Goal: Task Accomplishment & Management: Manage account settings

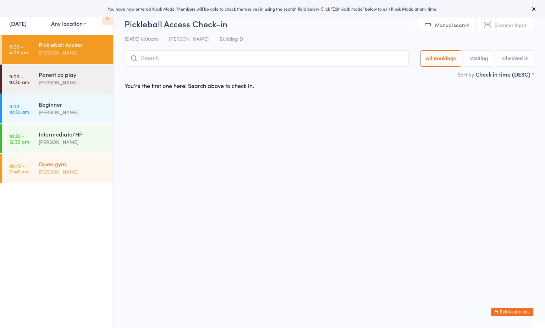
click at [55, 164] on div "Open gym" at bounding box center [73, 164] width 68 height 8
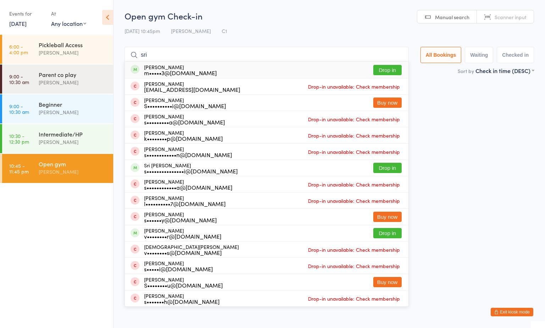
type input "sri"
click at [380, 66] on button "Drop in" at bounding box center [387, 70] width 28 height 10
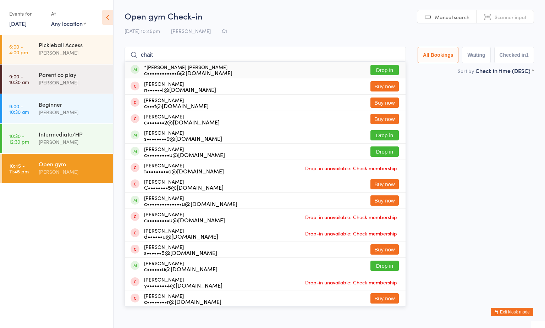
type input "chait"
click at [17, 23] on link "16 Aug, 2025" at bounding box center [17, 24] width 17 height 8
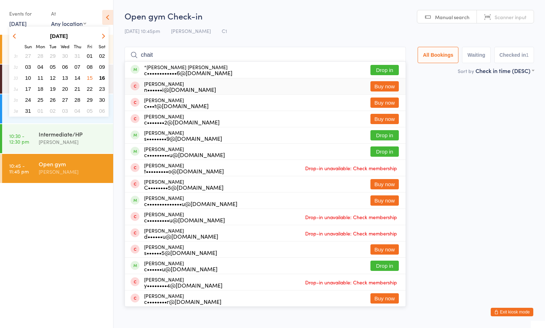
click at [93, 76] on span "15" at bounding box center [90, 78] width 6 height 6
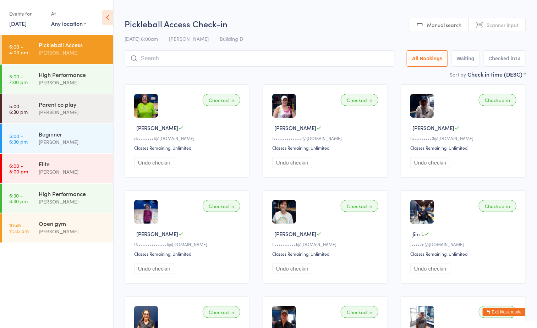
click at [58, 243] on li "10:45 - 11:45 pm Open gym Boyd Tahtat" at bounding box center [56, 228] width 113 height 30
click at [57, 229] on div "[PERSON_NAME]" at bounding box center [73, 231] width 68 height 8
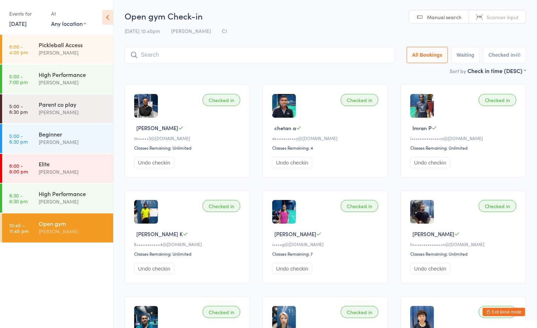
click at [26, 20] on link "15 Aug, 2025" at bounding box center [17, 24] width 17 height 8
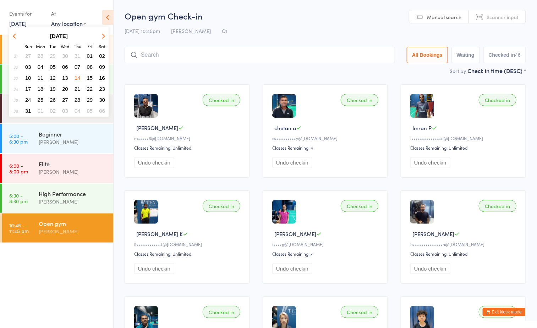
click at [102, 64] on span "09" at bounding box center [102, 67] width 6 height 6
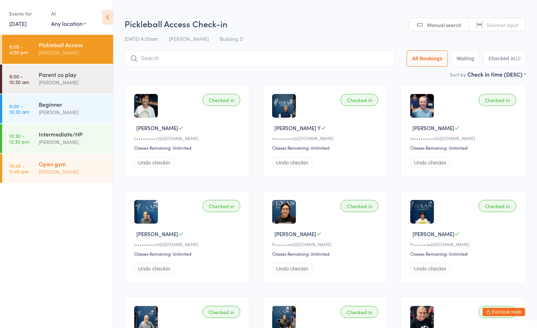
click at [77, 167] on div "Open gym" at bounding box center [73, 164] width 68 height 8
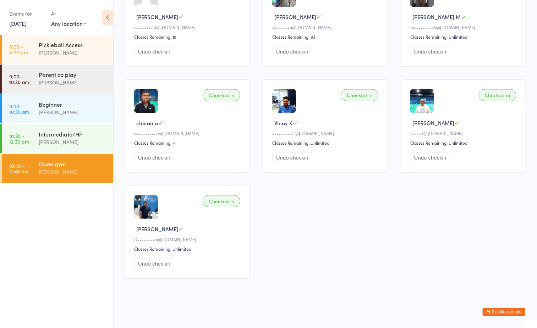
scroll to position [748, 0]
click at [21, 22] on link "9 Aug, 2025" at bounding box center [17, 24] width 17 height 8
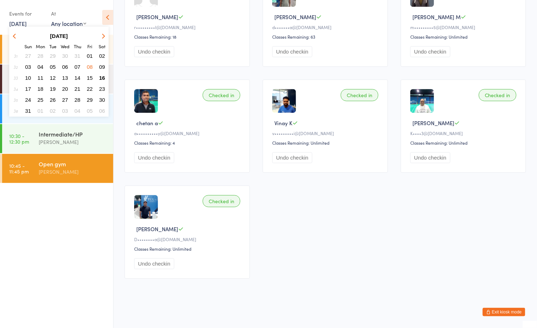
click at [104, 76] on span "16" at bounding box center [102, 78] width 6 height 6
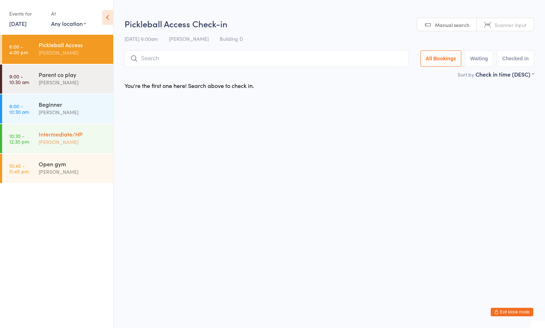
click at [77, 148] on div "Intermediate/HP Ayu Gary Luna" at bounding box center [76, 138] width 74 height 28
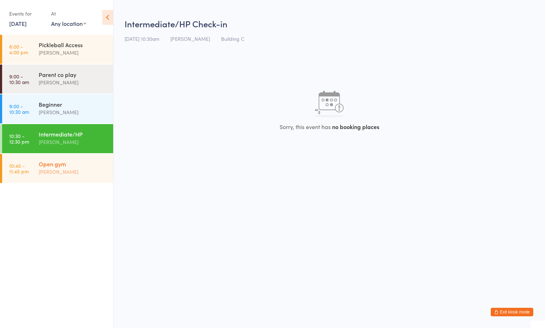
click at [73, 156] on div "Open gym Boyd Tahtat" at bounding box center [76, 168] width 74 height 28
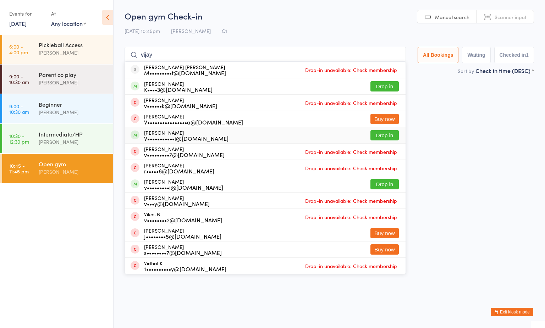
type input "vijay"
click at [376, 138] on button "Drop in" at bounding box center [384, 135] width 28 height 10
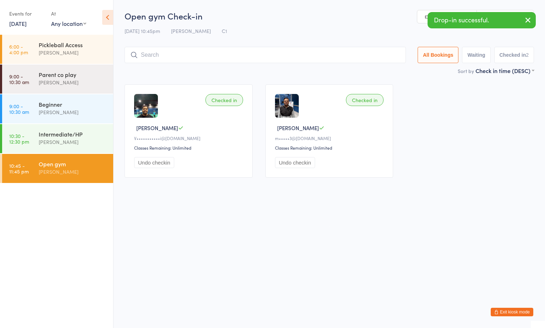
click at [167, 158] on button "Undo checkin" at bounding box center [154, 162] width 40 height 11
click at [156, 56] on input "search" at bounding box center [263, 55] width 278 height 16
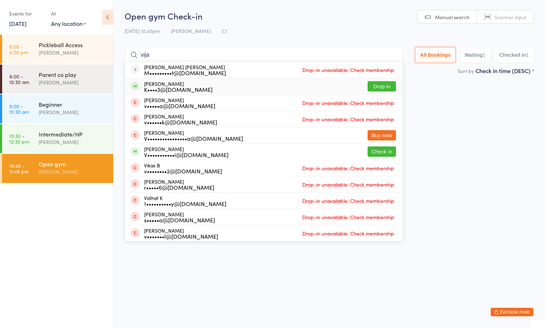
type input "vija"
click at [376, 90] on button "Drop in" at bounding box center [381, 86] width 28 height 10
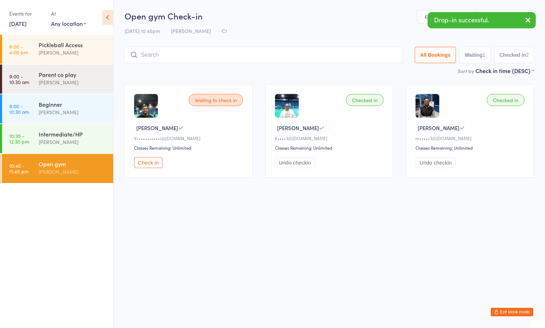
click at [506, 314] on button "Exit kiosk mode" at bounding box center [511, 312] width 43 height 9
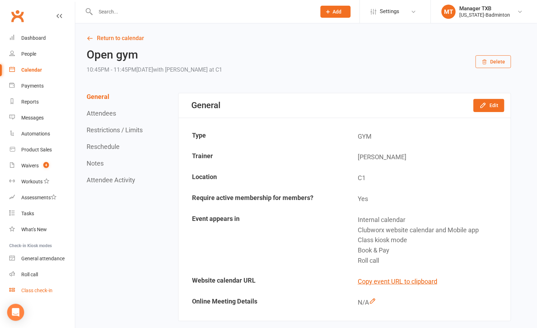
click at [34, 285] on link "Class check-in" at bounding box center [42, 291] width 66 height 16
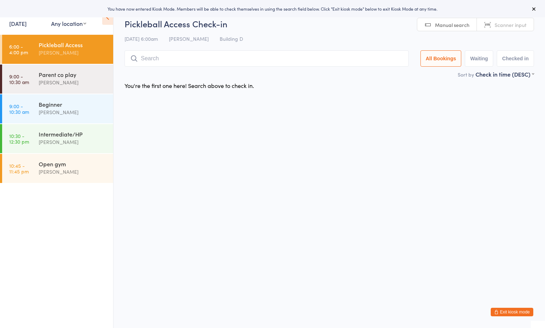
click at [505, 315] on button "Exit kiosk mode" at bounding box center [511, 312] width 43 height 9
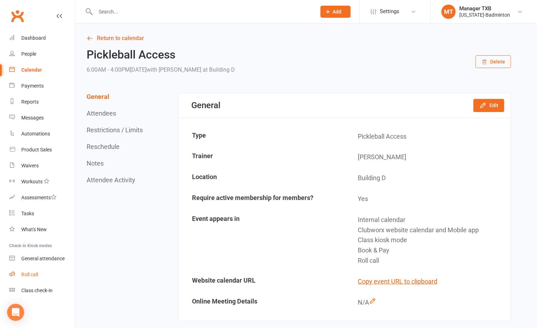
click at [32, 275] on div "Roll call" at bounding box center [29, 275] width 17 height 6
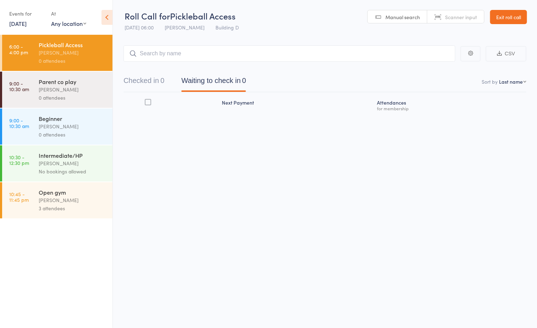
click at [52, 201] on div "[PERSON_NAME]" at bounding box center [73, 200] width 68 height 8
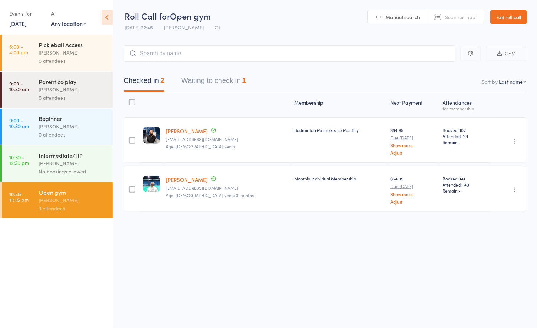
click at [216, 80] on button "Waiting to check in 1" at bounding box center [213, 82] width 65 height 19
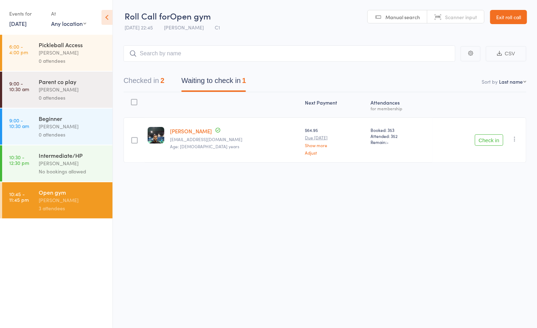
click at [513, 138] on icon "button" at bounding box center [514, 138] width 7 height 7
click at [478, 202] on li "Remove" at bounding box center [489, 201] width 59 height 10
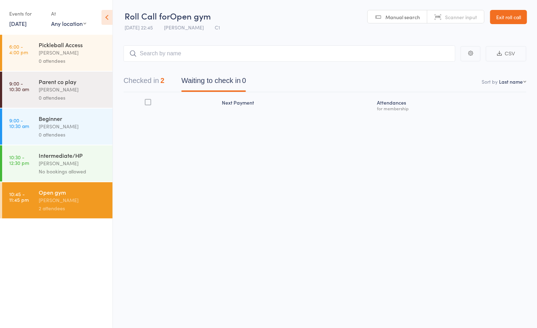
click at [485, 15] on header "Roll Call for Open gym 16 Aug 22:45 Boyd Tahtat C1 Manual search Scanner input …" at bounding box center [325, 17] width 424 height 35
click at [497, 12] on link "Exit roll call" at bounding box center [508, 17] width 37 height 14
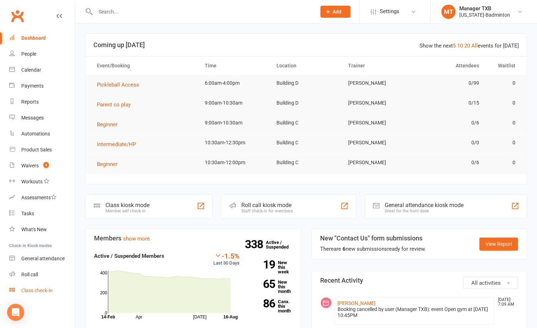
click at [37, 287] on link "Class check-in" at bounding box center [42, 291] width 66 height 16
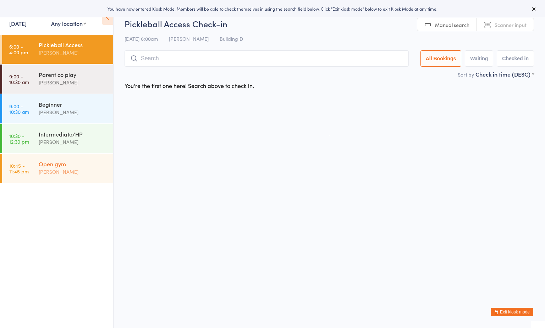
click at [60, 171] on div "[PERSON_NAME]" at bounding box center [73, 172] width 68 height 8
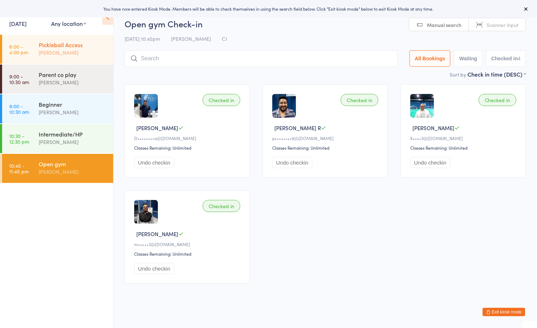
click at [37, 46] on link "6:00 - 4:00 pm Pickleball Access Boyd Tahtat" at bounding box center [57, 49] width 111 height 29
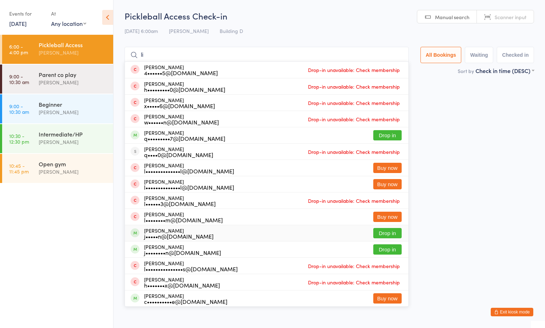
type input "li"
click at [373, 234] on button "Drop in" at bounding box center [387, 233] width 28 height 10
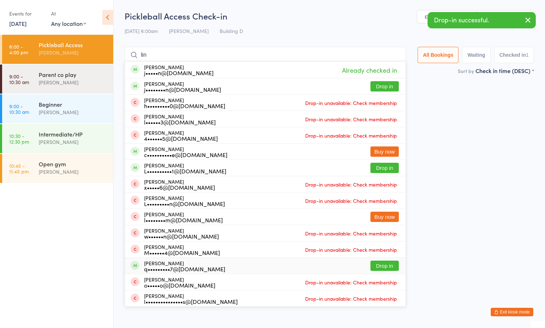
type input "lin"
click at [378, 266] on button "Drop in" at bounding box center [384, 266] width 28 height 10
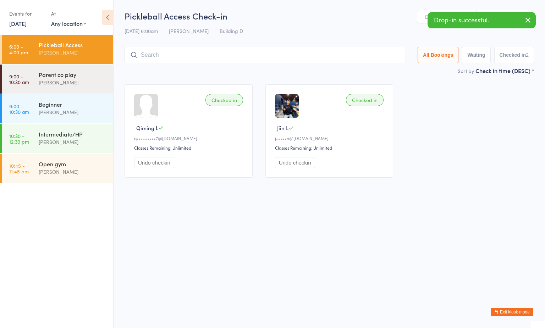
click at [165, 161] on button "Undo checkin" at bounding box center [154, 162] width 40 height 11
click at [162, 52] on input "search" at bounding box center [263, 55] width 278 height 16
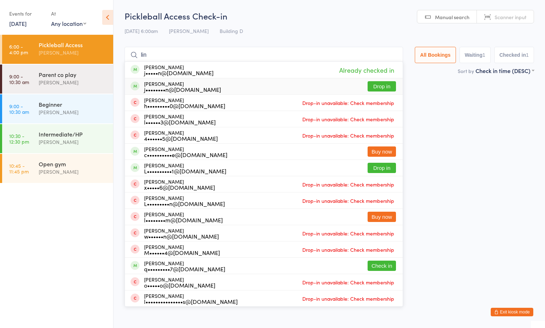
type input "lin"
click at [382, 88] on button "Drop in" at bounding box center [381, 86] width 28 height 10
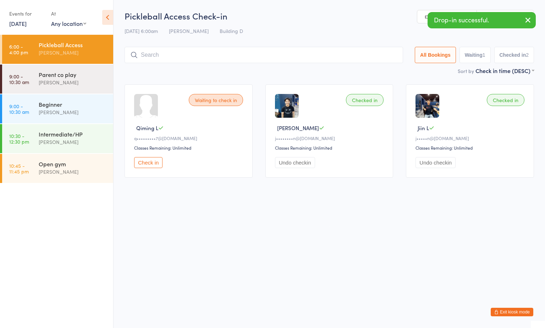
click at [509, 310] on button "Exit kiosk mode" at bounding box center [511, 312] width 43 height 9
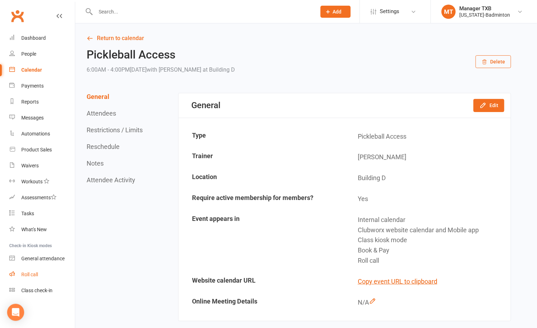
click at [35, 274] on div "Roll call" at bounding box center [29, 275] width 17 height 6
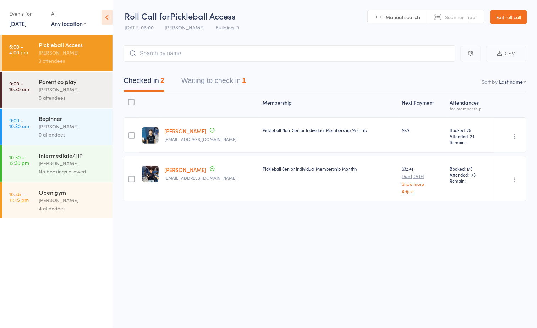
click at [223, 82] on button "Waiting to check in 1" at bounding box center [213, 82] width 65 height 19
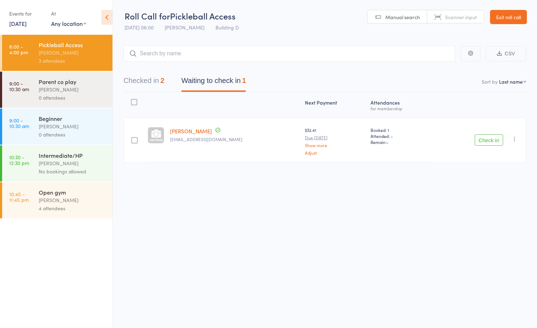
click at [511, 137] on icon "button" at bounding box center [514, 138] width 7 height 7
click at [475, 201] on li "Remove" at bounding box center [489, 201] width 59 height 10
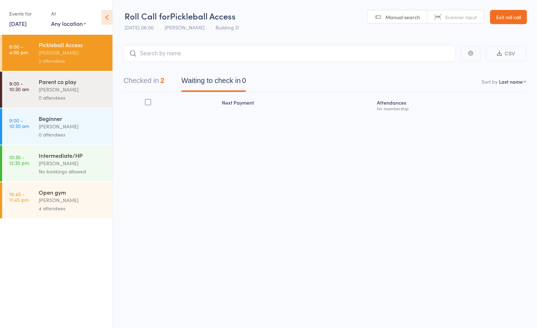
click at [503, 18] on link "Exit roll call" at bounding box center [508, 17] width 37 height 14
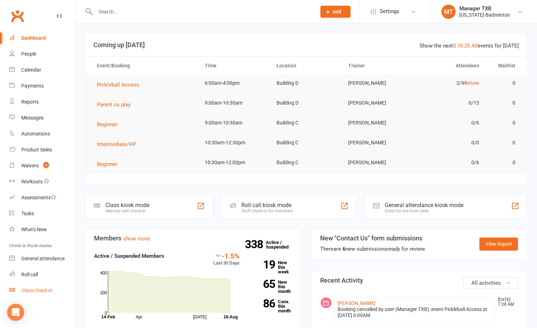
click at [41, 297] on link "Class check-in" at bounding box center [42, 291] width 66 height 16
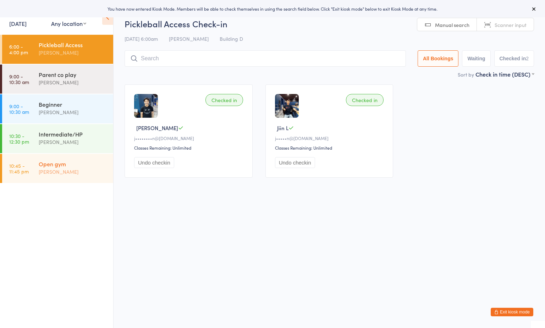
click at [55, 180] on div "Open gym [PERSON_NAME]" at bounding box center [76, 168] width 74 height 28
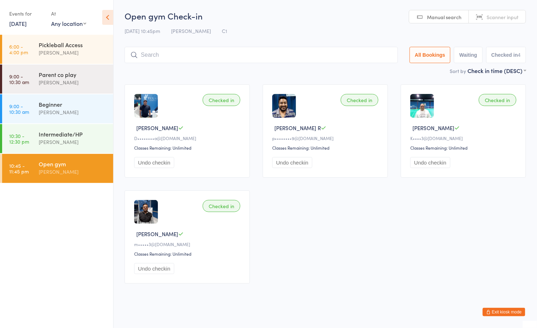
click at [494, 315] on button "Exit kiosk mode" at bounding box center [503, 312] width 43 height 9
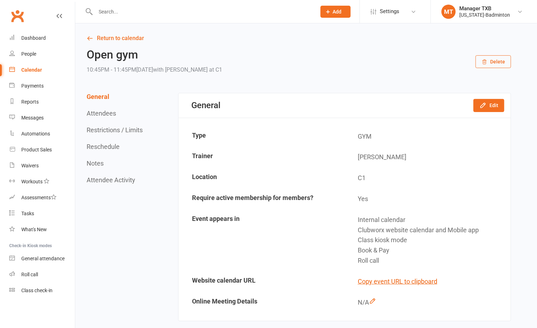
click at [116, 15] on input "text" at bounding box center [202, 12] width 218 height 10
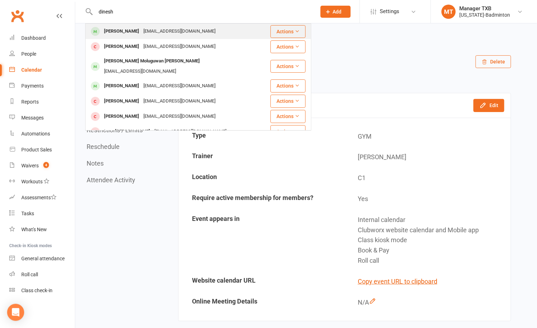
type input "dinesh"
click at [141, 35] on div "[EMAIL_ADDRESS][DOMAIN_NAME]" at bounding box center [179, 31] width 76 height 10
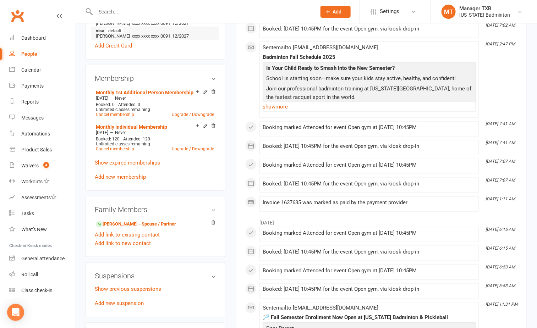
scroll to position [266, 0]
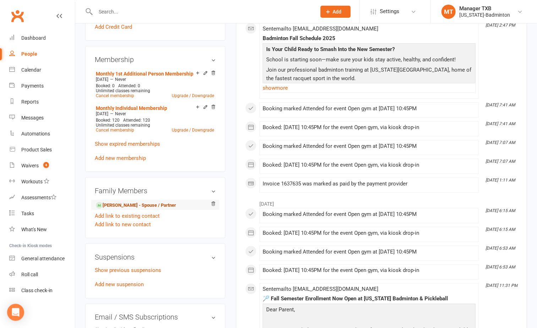
click at [123, 209] on link "Divya Sivva - Spouse / Partner" at bounding box center [136, 205] width 80 height 7
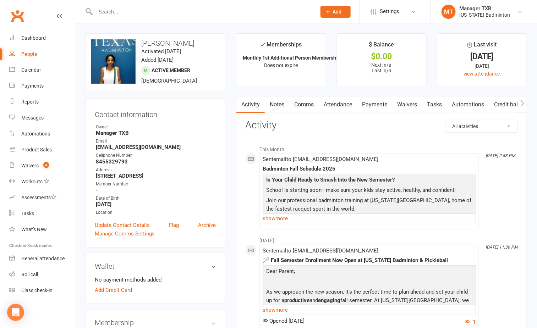
click at [379, 102] on link "Payments" at bounding box center [374, 104] width 35 height 16
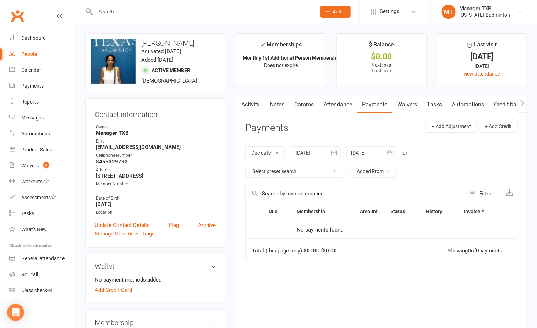
click at [337, 151] on icon "button" at bounding box center [334, 152] width 7 height 7
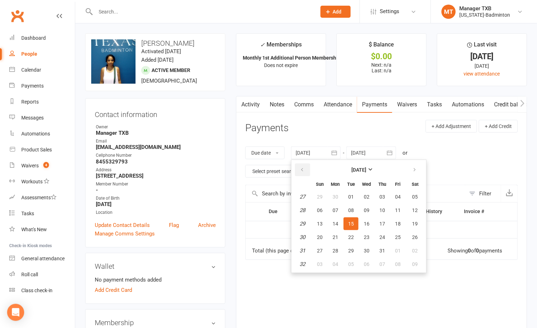
click at [305, 166] on button "button" at bounding box center [302, 169] width 15 height 13
click at [349, 196] on span "01" at bounding box center [351, 197] width 6 height 6
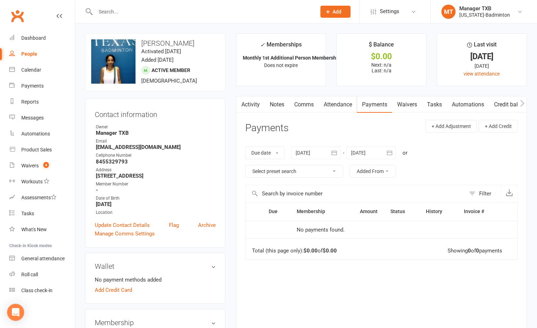
scroll to position [53, 0]
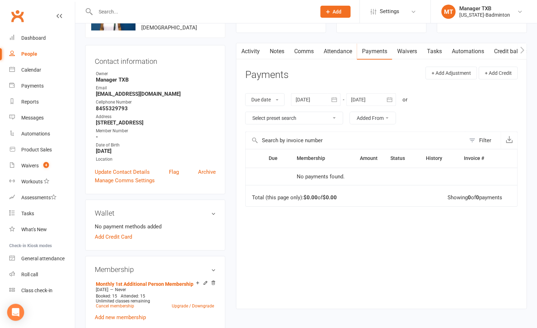
click at [337, 96] on button "button" at bounding box center [334, 99] width 13 height 13
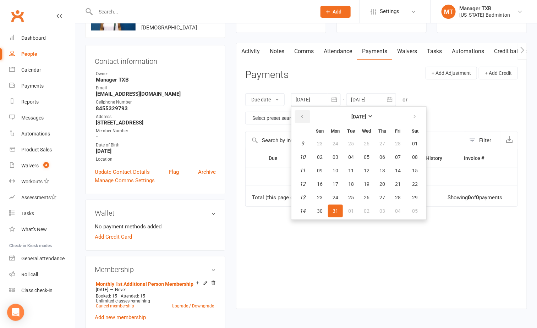
click at [305, 116] on button "button" at bounding box center [302, 116] width 15 height 13
click at [368, 146] on button "01" at bounding box center [366, 143] width 15 height 13
type input "01 Jan 2025"
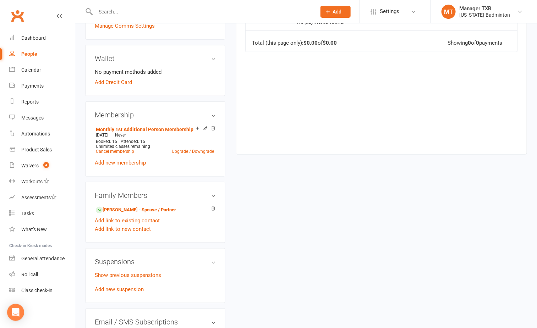
scroll to position [213, 0]
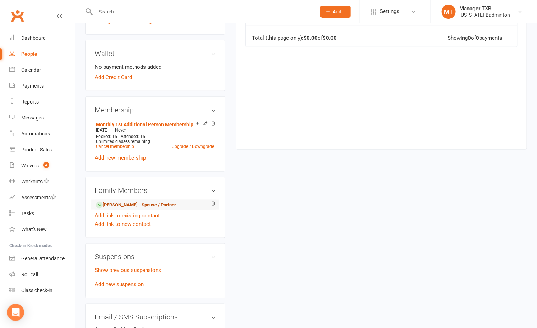
click at [147, 207] on link "Dinesh Kotha - Spouse / Partner" at bounding box center [136, 204] width 80 height 7
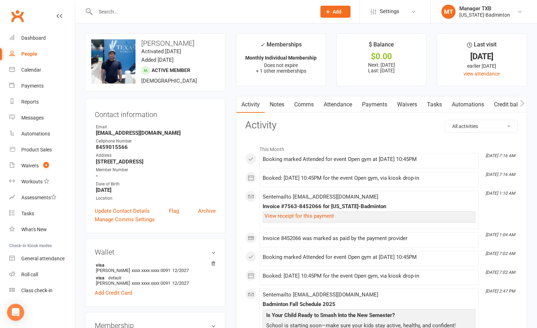
click at [378, 105] on link "Payments" at bounding box center [374, 104] width 35 height 16
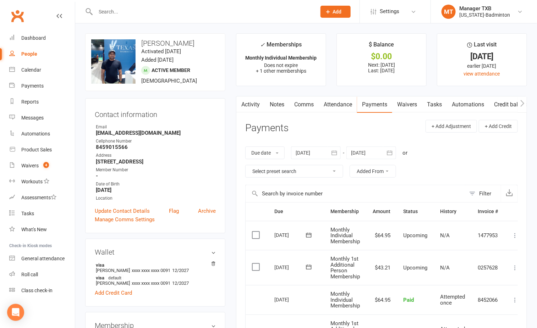
click at [337, 152] on icon "button" at bounding box center [333, 152] width 5 height 5
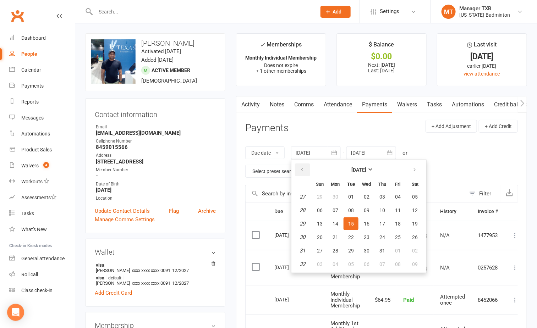
click at [305, 171] on button "button" at bounding box center [302, 169] width 15 height 13
click at [348, 196] on span "01" at bounding box center [351, 197] width 6 height 6
type input "01 Apr 2025"
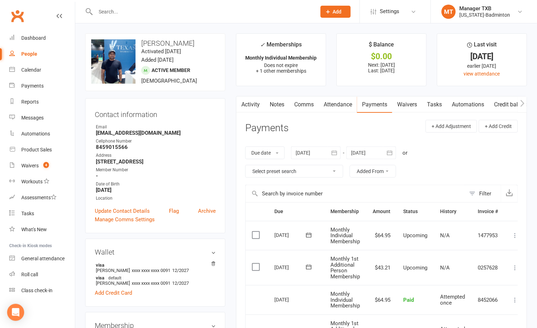
scroll to position [319, 0]
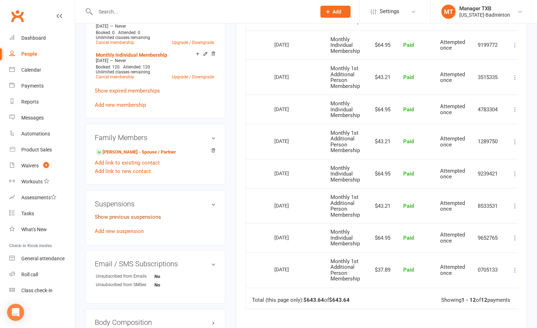
click at [120, 221] on link "Show previous suspensions" at bounding box center [128, 217] width 66 height 6
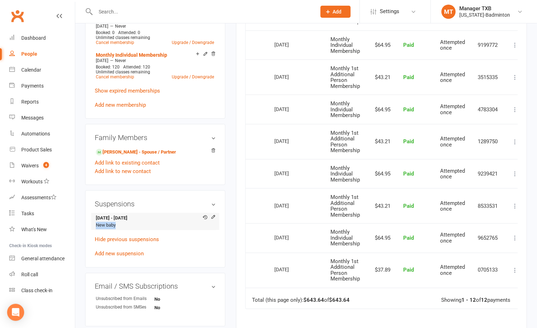
drag, startPoint x: 121, startPoint y: 231, endPoint x: 95, endPoint y: 227, distance: 26.5
click at [95, 227] on li "21 Mar 2023 - 7 Apr 2023 New baby" at bounding box center [155, 221] width 121 height 17
drag, startPoint x: 95, startPoint y: 227, endPoint x: 157, endPoint y: 227, distance: 61.7
click at [157, 227] on div "Suspensions 21 Mar 2023 - 7 Apr 2023 New baby Hide previous suspensions Add new…" at bounding box center [155, 229] width 140 height 78
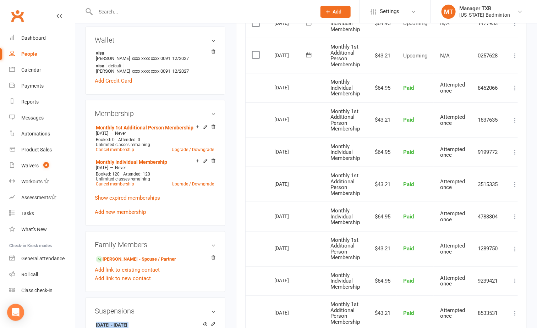
scroll to position [213, 0]
drag, startPoint x: 115, startPoint y: 261, endPoint x: 113, endPoint y: 257, distance: 3.7
click at [115, 261] on link "Divya Sivva - Spouse / Partner" at bounding box center [136, 258] width 80 height 7
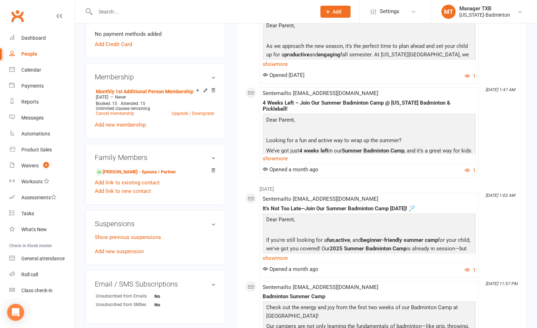
scroll to position [266, 0]
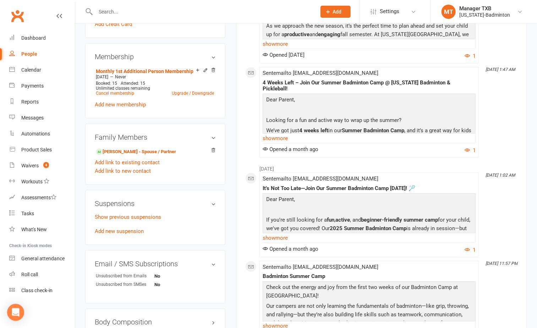
click at [211, 207] on h3 "Suspensions" at bounding box center [155, 204] width 121 height 8
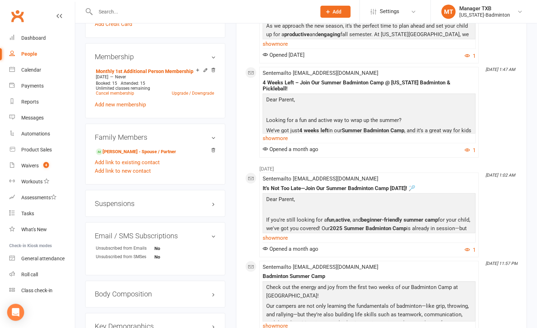
click at [211, 207] on h3 "Suspensions" at bounding box center [155, 204] width 121 height 8
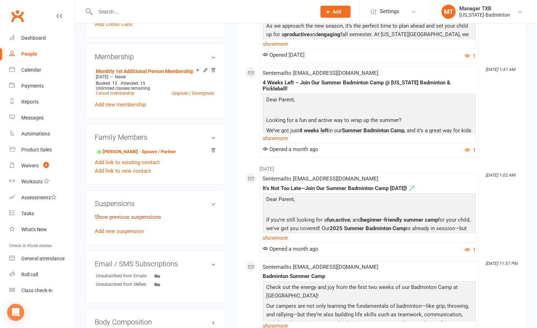
click at [110, 217] on link "Show previous suspensions" at bounding box center [128, 217] width 66 height 6
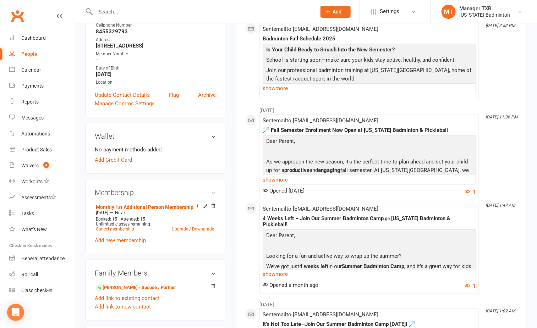
scroll to position [0, 0]
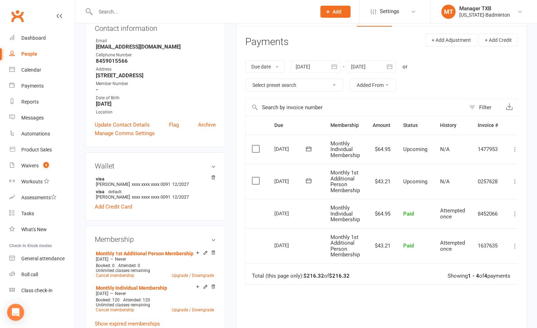
scroll to position [319, 0]
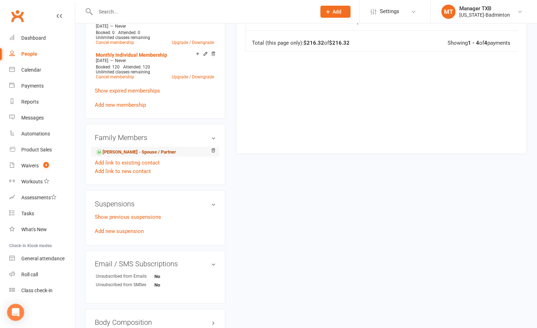
click at [141, 156] on link "Divya Sivva - Spouse / Partner" at bounding box center [136, 152] width 80 height 7
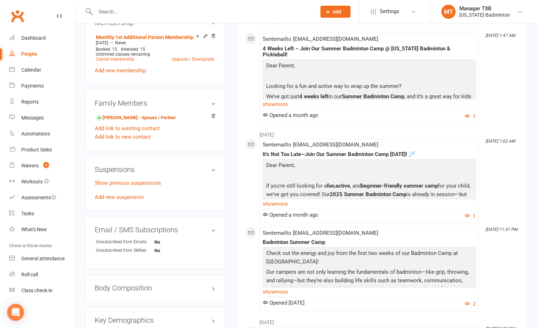
scroll to position [319, 0]
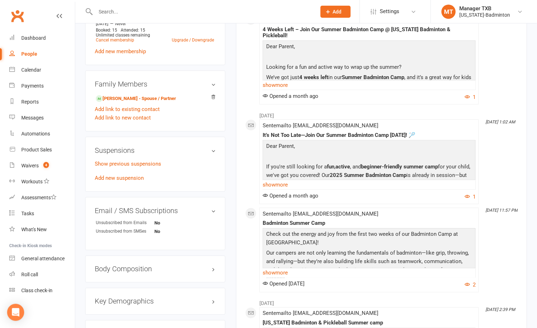
click at [150, 168] on p "Show previous suspensions" at bounding box center [155, 164] width 121 height 9
click at [145, 167] on link "Show previous suspensions" at bounding box center [128, 164] width 66 height 6
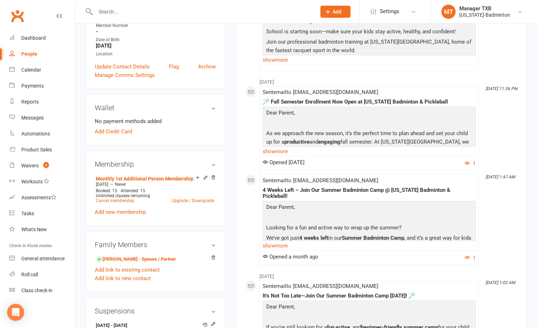
scroll to position [160, 0]
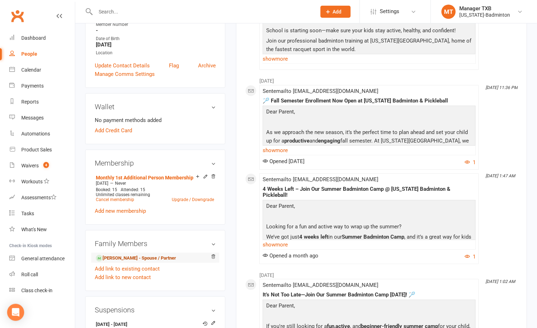
click at [122, 260] on link "Dinesh Kotha - Spouse / Partner" at bounding box center [136, 258] width 80 height 7
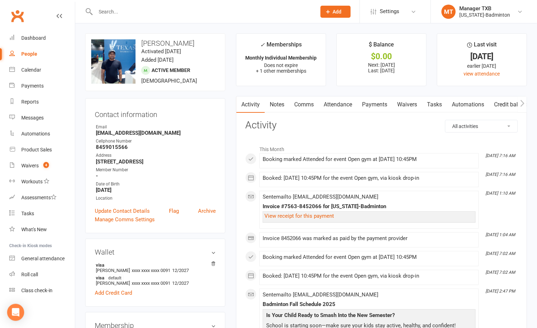
click at [367, 105] on link "Payments" at bounding box center [374, 104] width 35 height 16
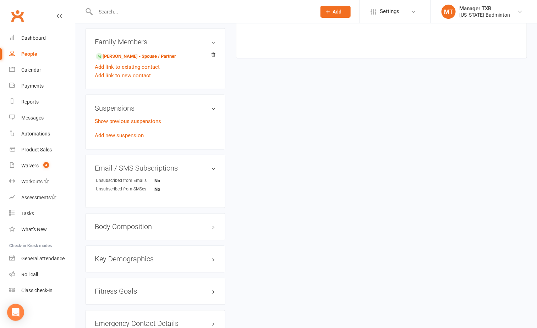
scroll to position [426, 0]
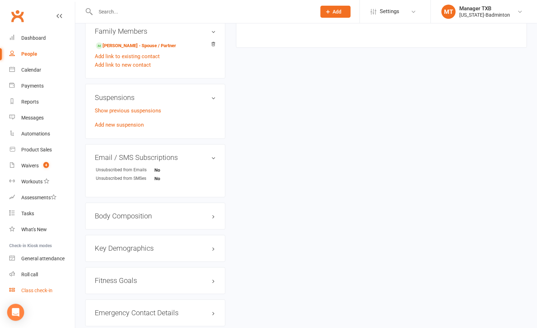
click at [29, 291] on div "Class check-in" at bounding box center [36, 291] width 31 height 6
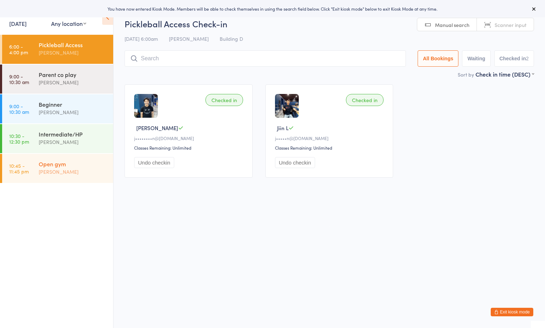
click at [73, 172] on div "[PERSON_NAME]" at bounding box center [73, 172] width 68 height 8
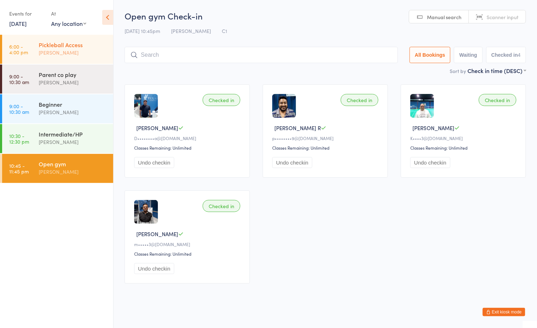
click at [43, 45] on div "Pickleball Access" at bounding box center [73, 45] width 68 height 8
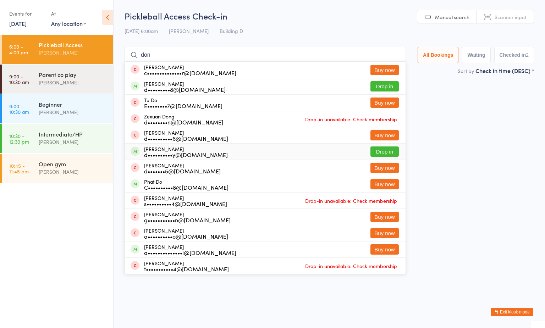
type input "don"
click at [374, 151] on button "Drop in" at bounding box center [384, 151] width 28 height 10
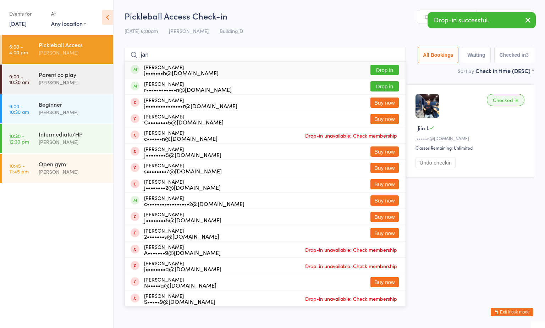
type input "jan"
click at [384, 70] on button "Drop in" at bounding box center [384, 70] width 28 height 10
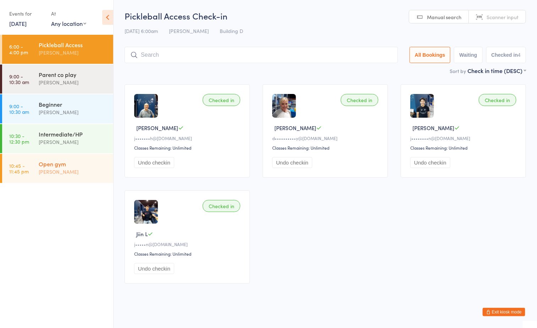
click at [46, 164] on div "Open gym" at bounding box center [73, 164] width 68 height 8
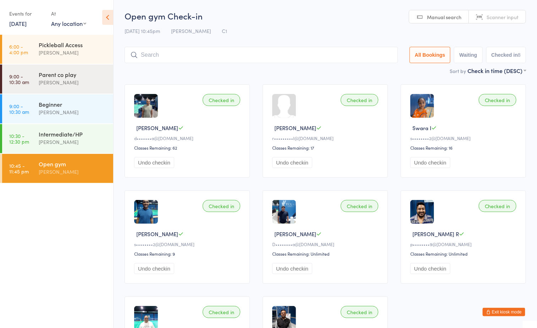
click at [73, 266] on ul "6:00 - 4:00 pm Pickleball Access Boyd Tahtat 9:00 - 10:30 am Parent co play Ayu…" at bounding box center [56, 181] width 113 height 293
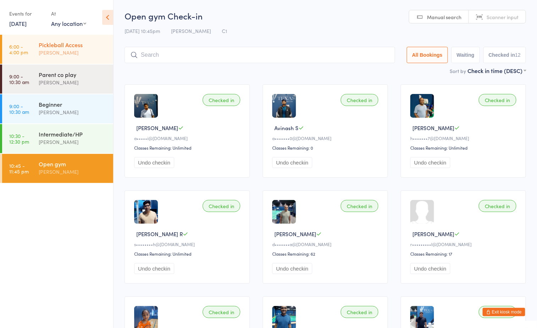
click at [50, 43] on div "Pickleball Access" at bounding box center [73, 45] width 68 height 8
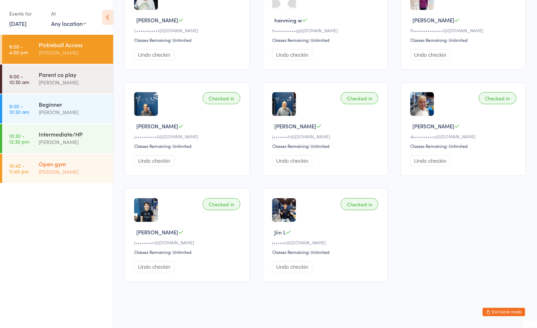
scroll to position [111, 0]
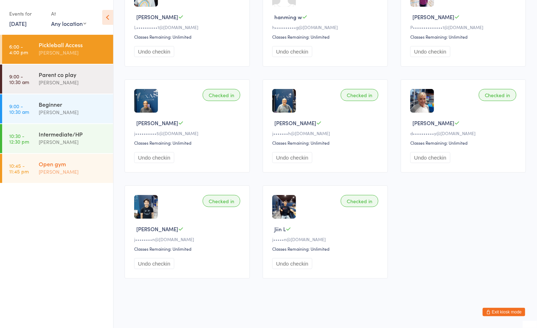
click at [66, 168] on div "[PERSON_NAME]" at bounding box center [73, 172] width 68 height 8
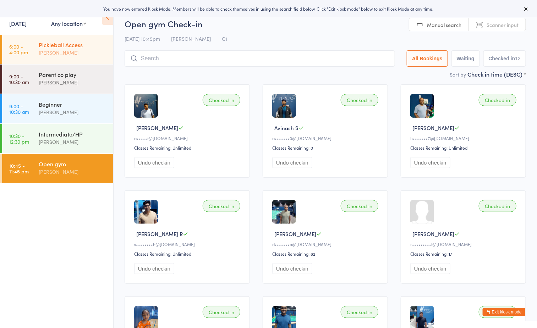
click at [56, 45] on div "Pickleball Access" at bounding box center [73, 45] width 68 height 8
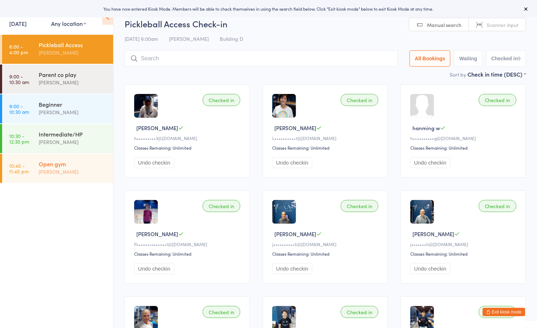
click at [40, 177] on div "Open gym Boyd Tahtat" at bounding box center [76, 168] width 74 height 28
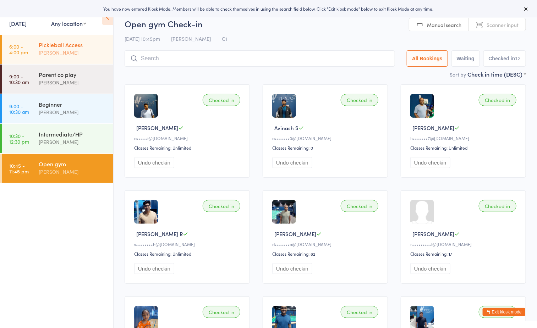
click at [58, 48] on div "Pickleball Access" at bounding box center [73, 45] width 68 height 8
